Goal: Task Accomplishment & Management: Manage account settings

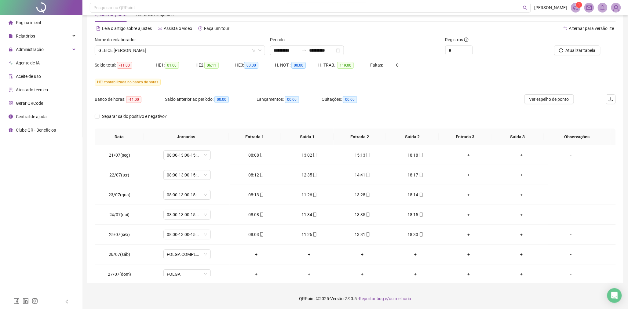
scroll to position [289, 0]
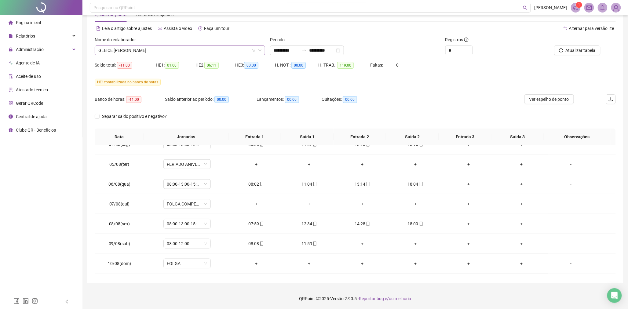
click at [213, 49] on span "GLEICE [PERSON_NAME]" at bounding box center [179, 50] width 163 height 9
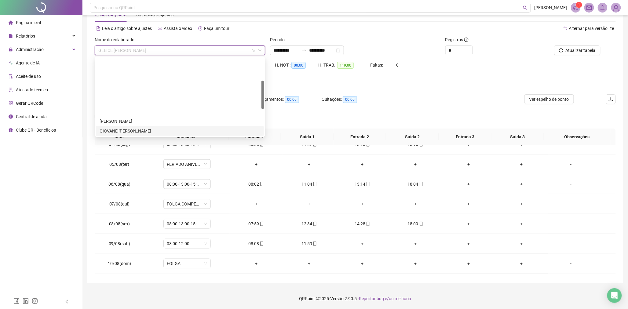
click at [145, 128] on div "GIOVANE [PERSON_NAME]" at bounding box center [180, 131] width 161 height 7
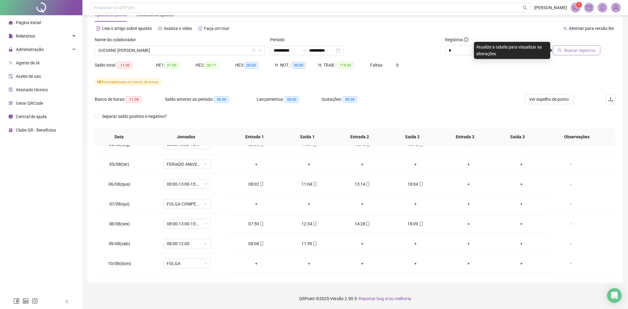
click at [566, 49] on span "Buscar registros" at bounding box center [580, 50] width 31 height 7
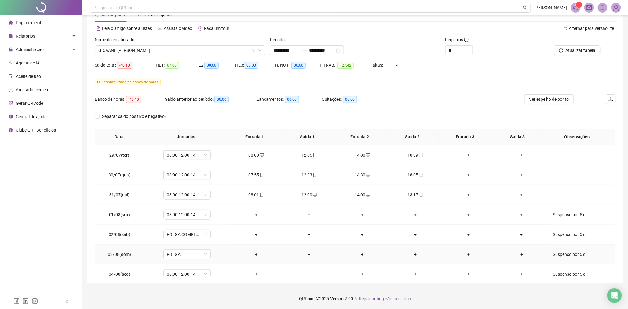
scroll to position [153, 0]
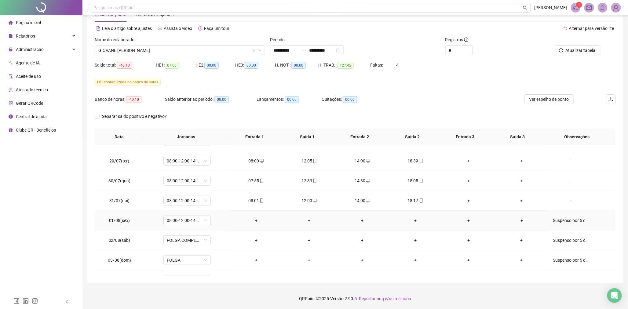
click at [567, 220] on div "Suspenso por 5 dias." at bounding box center [571, 220] width 36 height 7
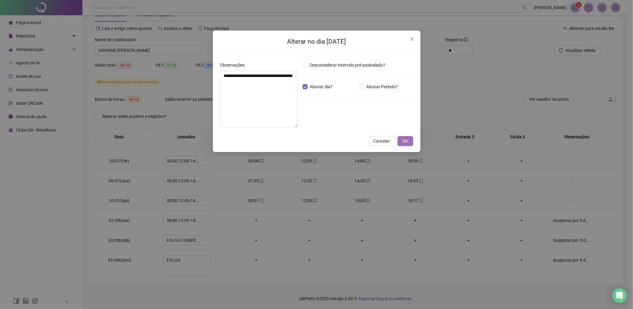
click at [406, 142] on span "OK" at bounding box center [406, 141] width 6 height 7
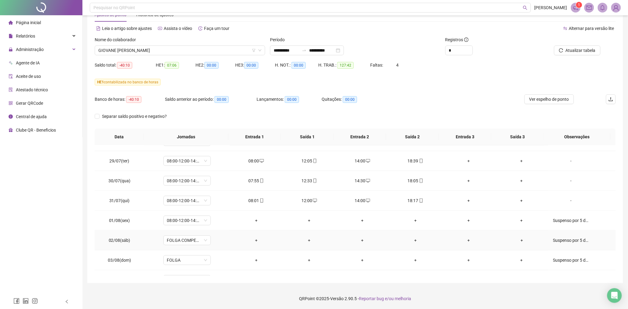
click at [557, 239] on div "Suspenso por 5 dias." at bounding box center [571, 240] width 36 height 7
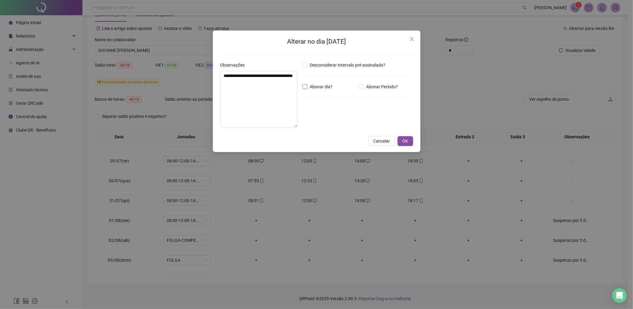
click at [309, 88] on span "Abonar dia?" at bounding box center [322, 86] width 28 height 7
click at [405, 140] on span "OK" at bounding box center [406, 141] width 6 height 7
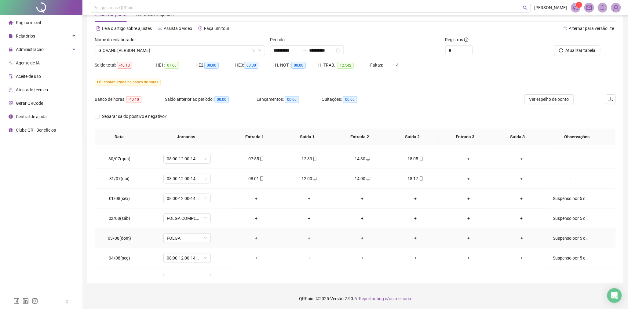
scroll to position [187, 0]
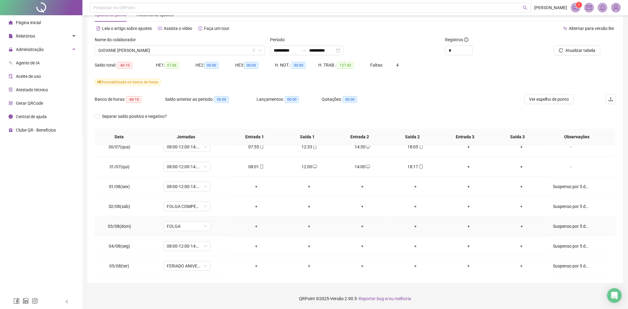
click at [564, 224] on div "Suspenso por 5 dias." at bounding box center [571, 226] width 36 height 7
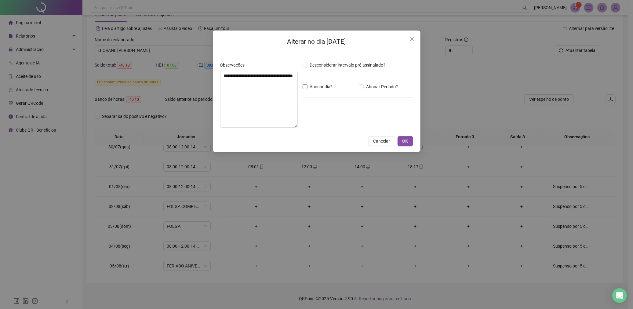
click at [308, 85] on span "Abonar dia?" at bounding box center [322, 86] width 28 height 7
click at [405, 141] on span "OK" at bounding box center [406, 141] width 6 height 7
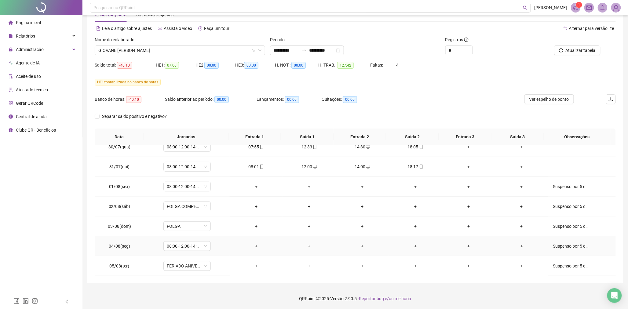
click at [571, 245] on div "Suspenso por 5 dias." at bounding box center [571, 246] width 36 height 7
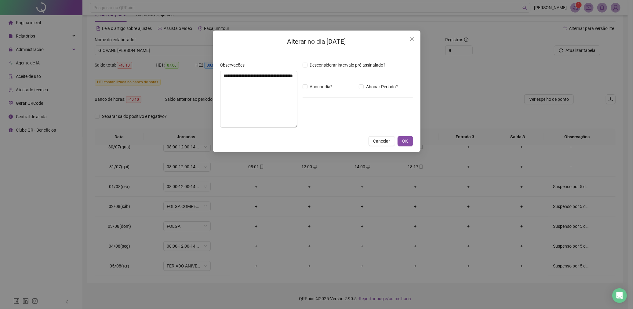
click at [302, 87] on div "Abonar dia?" at bounding box center [330, 86] width 57 height 7
click at [405, 141] on span "OK" at bounding box center [406, 141] width 6 height 7
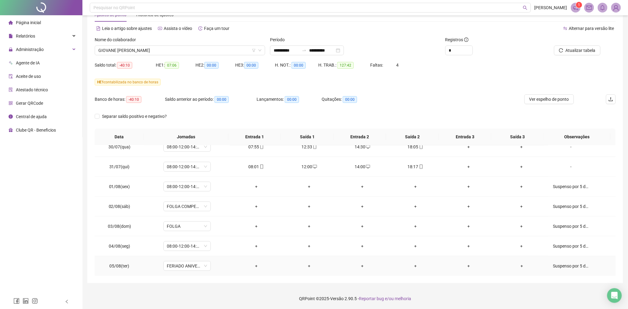
click at [561, 264] on div "Suspenso por 5 dias." at bounding box center [571, 266] width 36 height 7
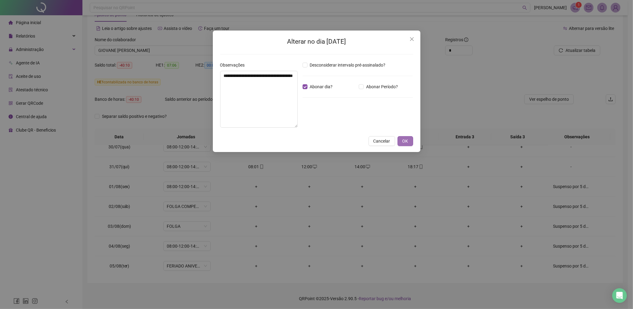
click at [410, 141] on button "OK" at bounding box center [406, 141] width 16 height 10
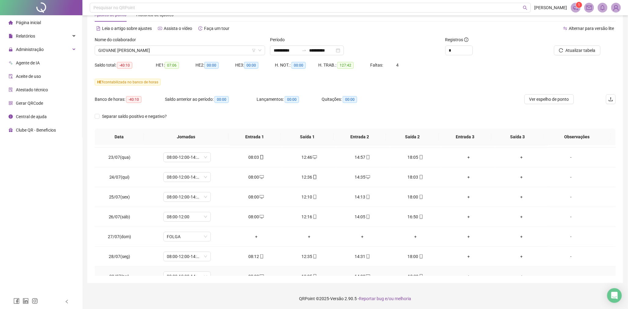
scroll to position [0, 0]
click at [576, 50] on span "Atualizar tabela" at bounding box center [581, 50] width 30 height 7
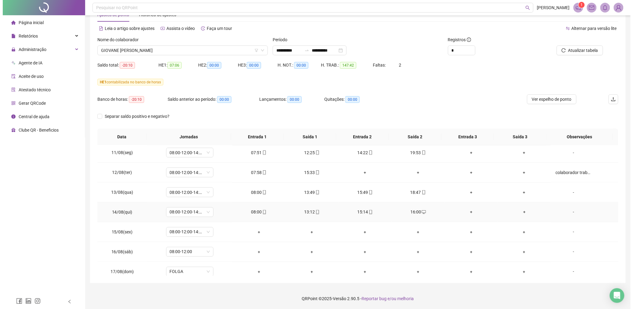
scroll to position [426, 0]
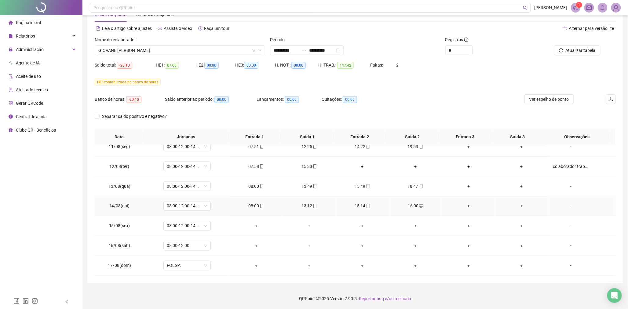
click at [566, 206] on div "-" at bounding box center [571, 206] width 36 height 7
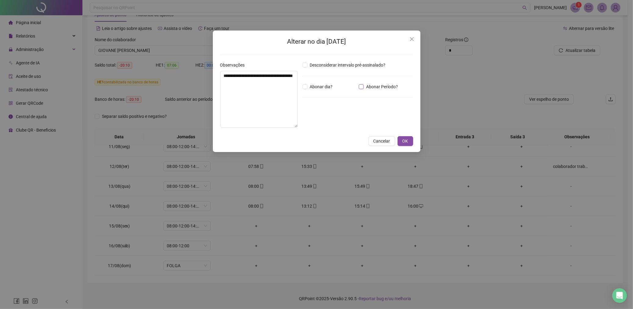
click at [365, 87] on span "Abonar Período?" at bounding box center [382, 86] width 37 height 7
click at [310, 123] on input "*****" at bounding box center [318, 120] width 24 height 7
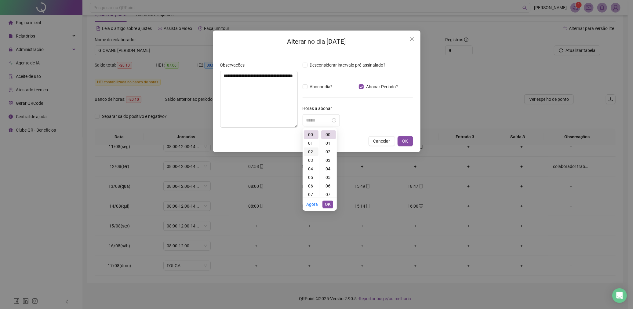
click at [311, 151] on div "02" at bounding box center [311, 152] width 15 height 9
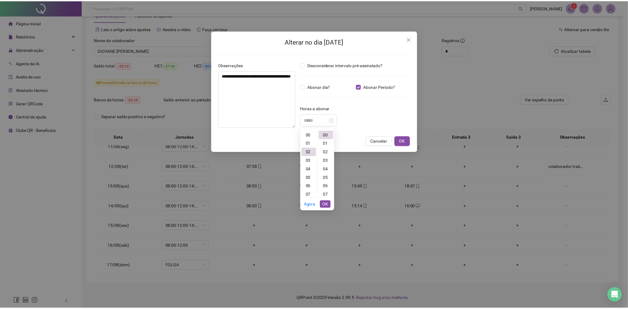
scroll to position [16, 0]
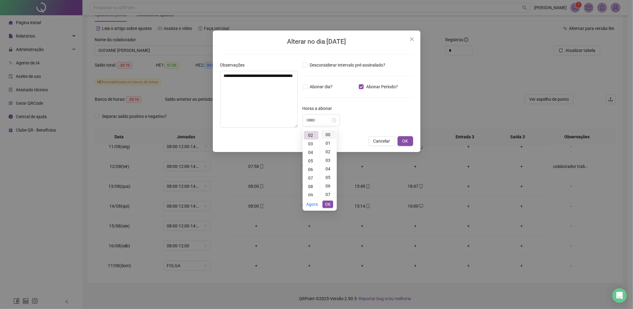
click at [328, 136] on div "00" at bounding box center [328, 134] width 15 height 9
type input "*****"
click at [329, 205] on span "OK" at bounding box center [328, 204] width 6 height 7
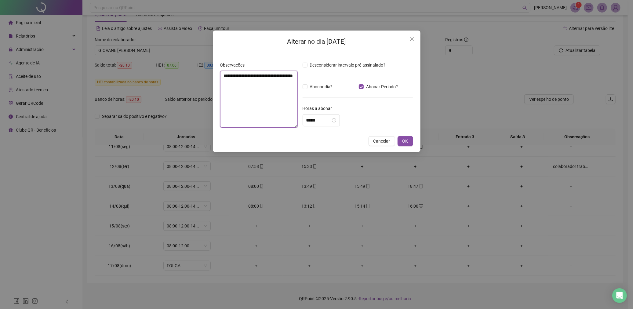
click at [277, 96] on textarea "**********" at bounding box center [259, 99] width 78 height 57
type textarea "**********"
click at [405, 139] on span "OK" at bounding box center [406, 141] width 6 height 7
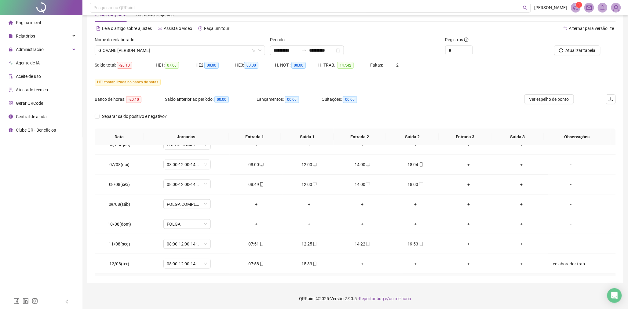
scroll to position [324, 0]
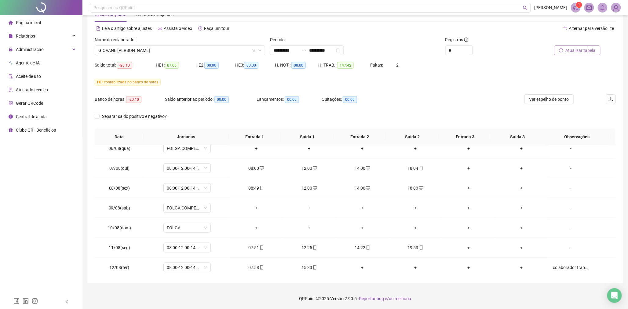
click at [572, 48] on span "Atualizar tabela" at bounding box center [581, 50] width 30 height 7
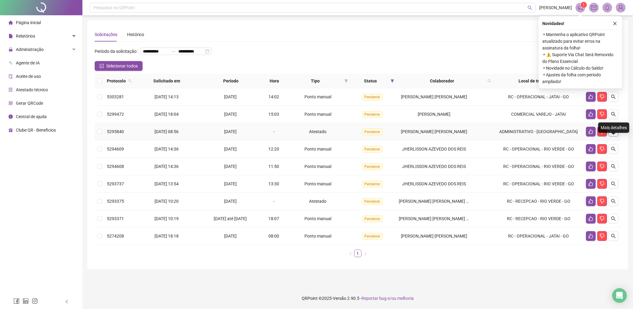
click at [614, 134] on icon "search" at bounding box center [613, 131] width 5 height 5
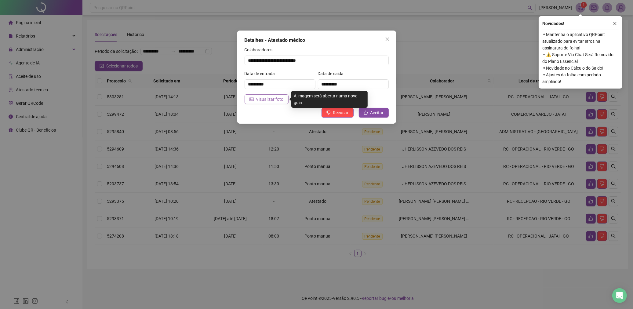
click at [269, 100] on span "Visualizar foto" at bounding box center [269, 99] width 27 height 7
click at [378, 114] on span "Aceitar" at bounding box center [377, 112] width 13 height 7
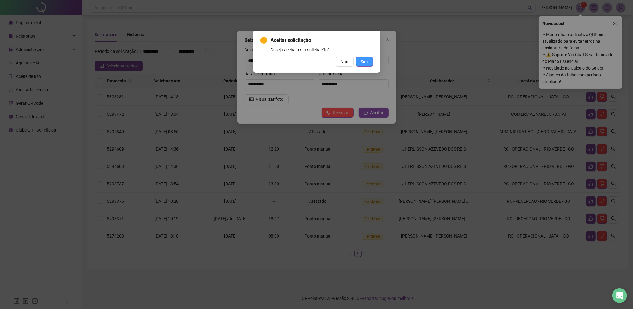
click at [363, 60] on span "Sim" at bounding box center [364, 61] width 7 height 7
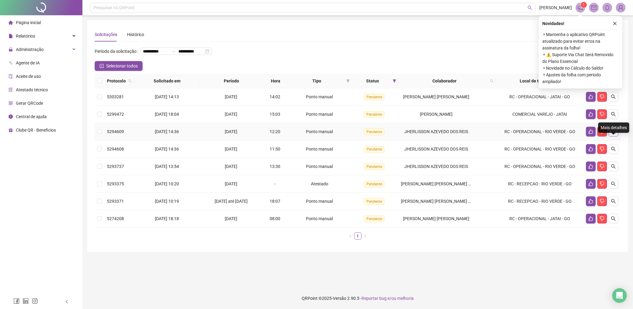
click at [615, 134] on icon "search" at bounding box center [613, 131] width 5 height 5
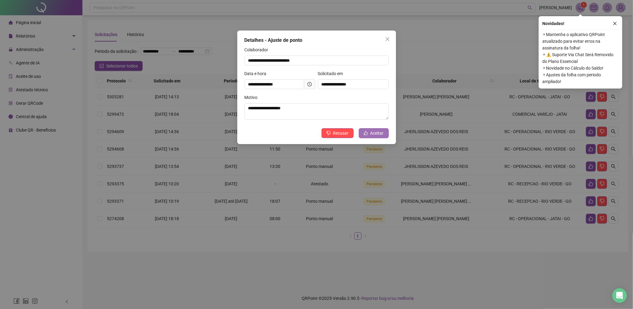
click at [374, 131] on span "Aceitar" at bounding box center [377, 133] width 13 height 7
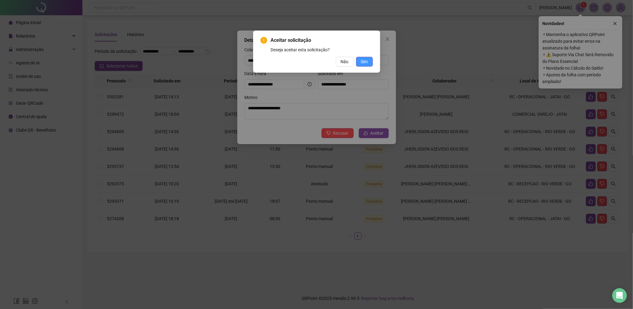
click at [366, 65] on button "Sim" at bounding box center [364, 62] width 17 height 10
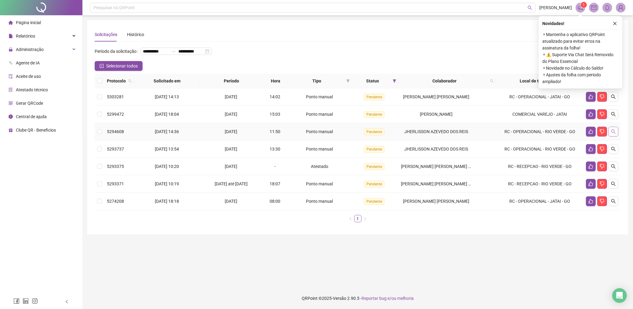
click at [614, 134] on icon "search" at bounding box center [613, 131] width 5 height 5
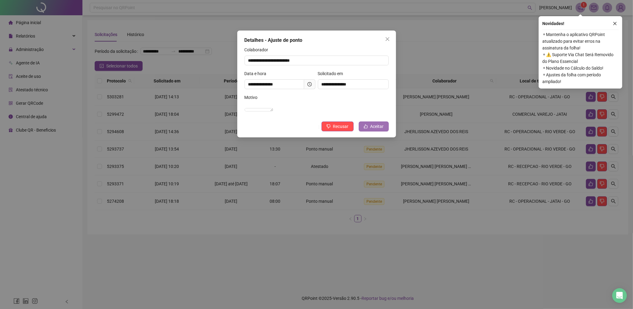
click at [383, 130] on span "Aceitar" at bounding box center [377, 126] width 13 height 7
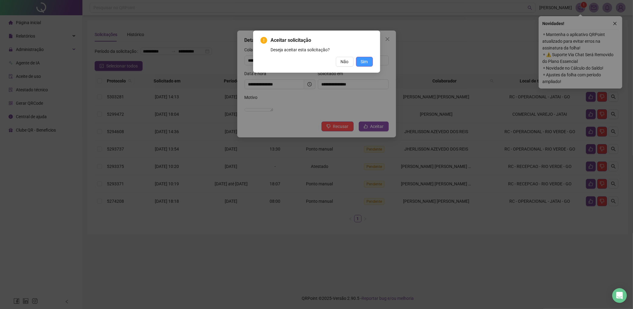
click at [368, 59] on span "Sim" at bounding box center [364, 61] width 7 height 7
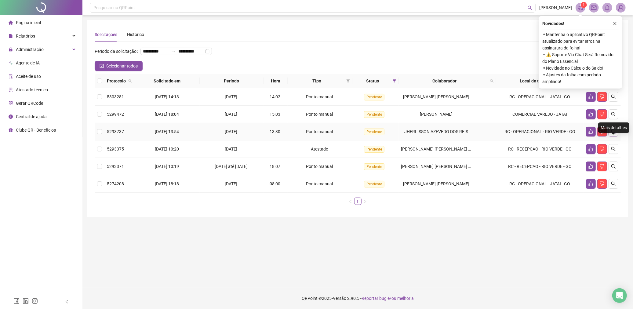
click at [611, 134] on icon "search" at bounding box center [613, 131] width 5 height 5
click at [614, 134] on icon "search" at bounding box center [613, 131] width 5 height 5
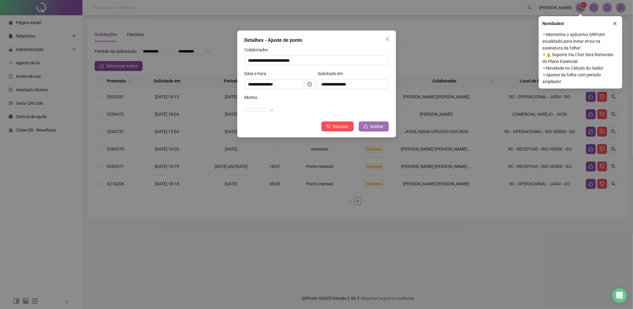
click at [386, 131] on button "Aceitar" at bounding box center [374, 127] width 30 height 10
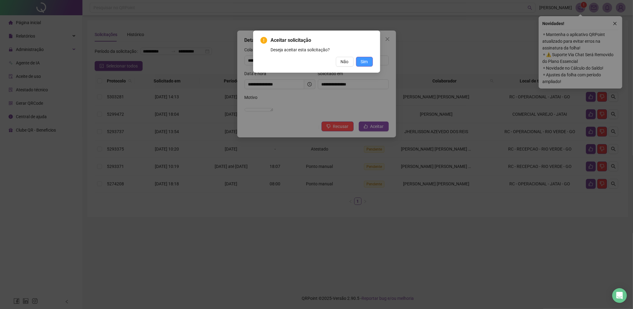
click at [369, 61] on button "Sim" at bounding box center [364, 62] width 17 height 10
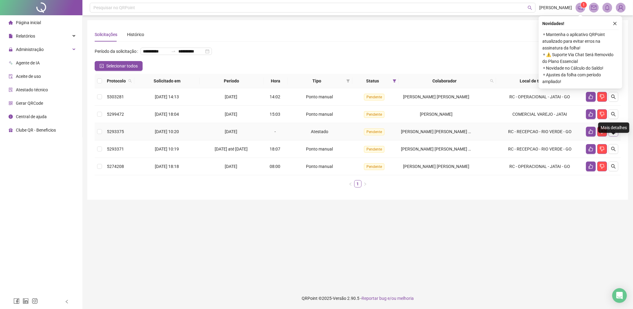
click at [617, 137] on button "button" at bounding box center [614, 132] width 10 height 10
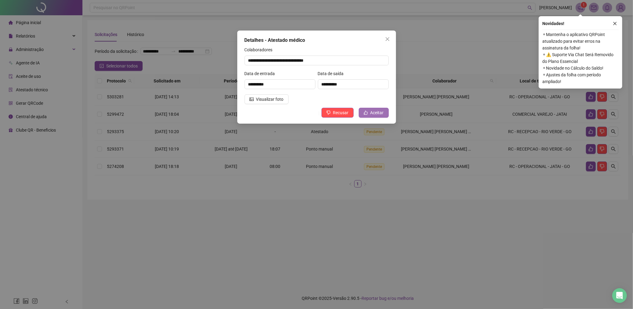
click at [375, 114] on span "Aceitar" at bounding box center [377, 112] width 13 height 7
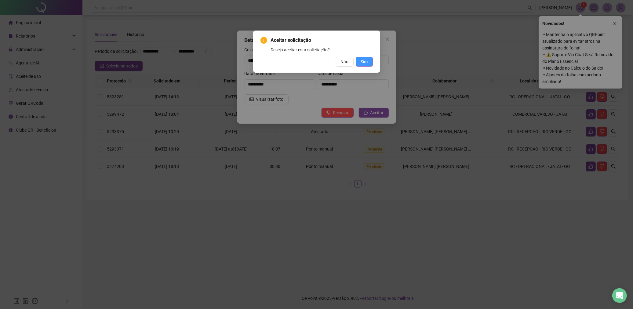
click at [362, 61] on span "Sim" at bounding box center [364, 61] width 7 height 7
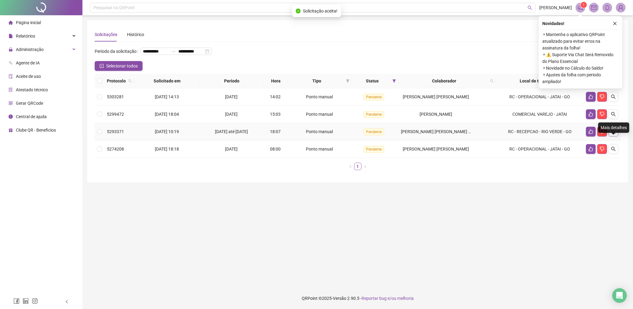
click at [615, 134] on icon "search" at bounding box center [614, 132] width 4 height 4
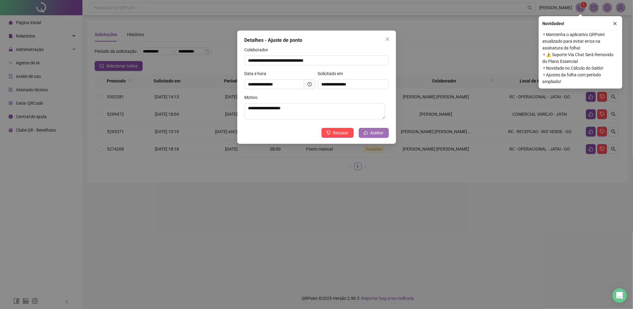
click at [381, 138] on button "Aceitar" at bounding box center [374, 133] width 30 height 10
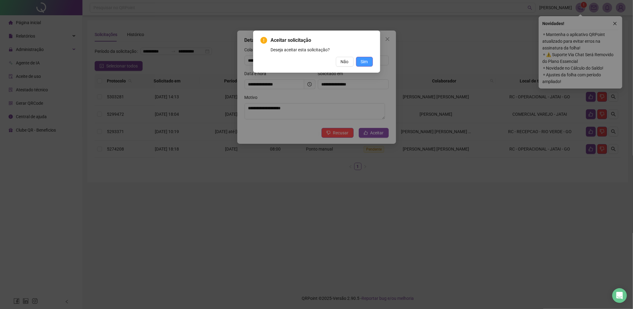
click at [365, 65] on button "Sim" at bounding box center [364, 62] width 17 height 10
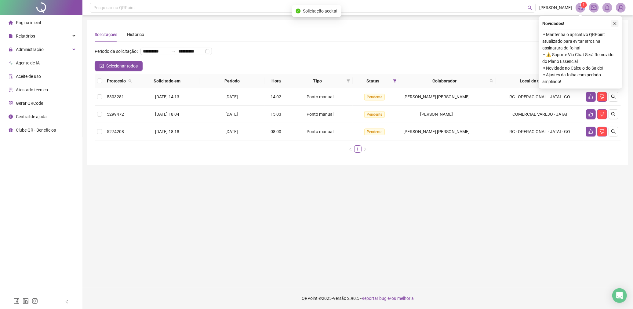
click at [614, 24] on icon "close" at bounding box center [615, 23] width 4 height 4
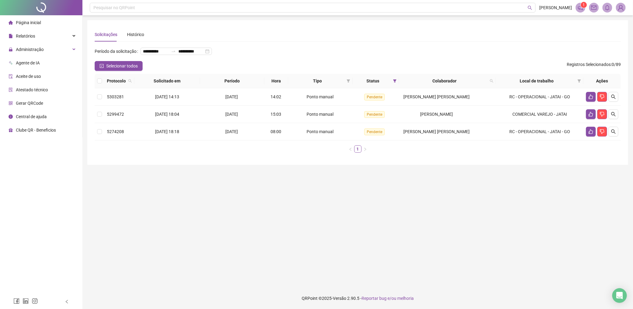
click at [328, 207] on main "**********" at bounding box center [357, 151] width 541 height 263
